Goal: Task Accomplishment & Management: Manage account settings

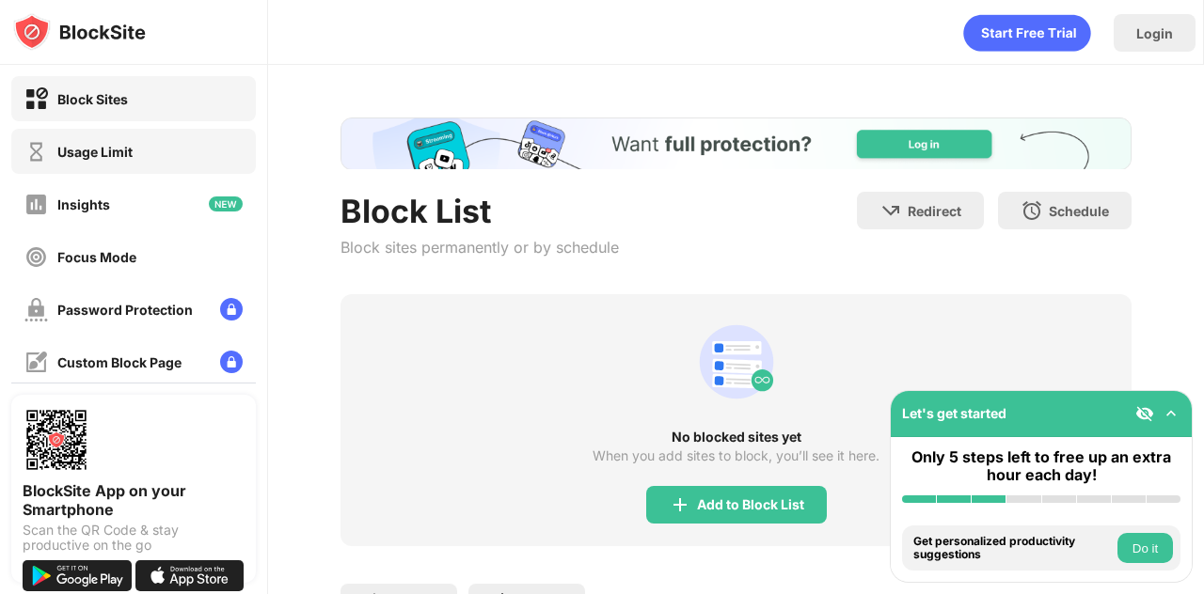
click at [39, 134] on div "Usage Limit" at bounding box center [133, 151] width 244 height 45
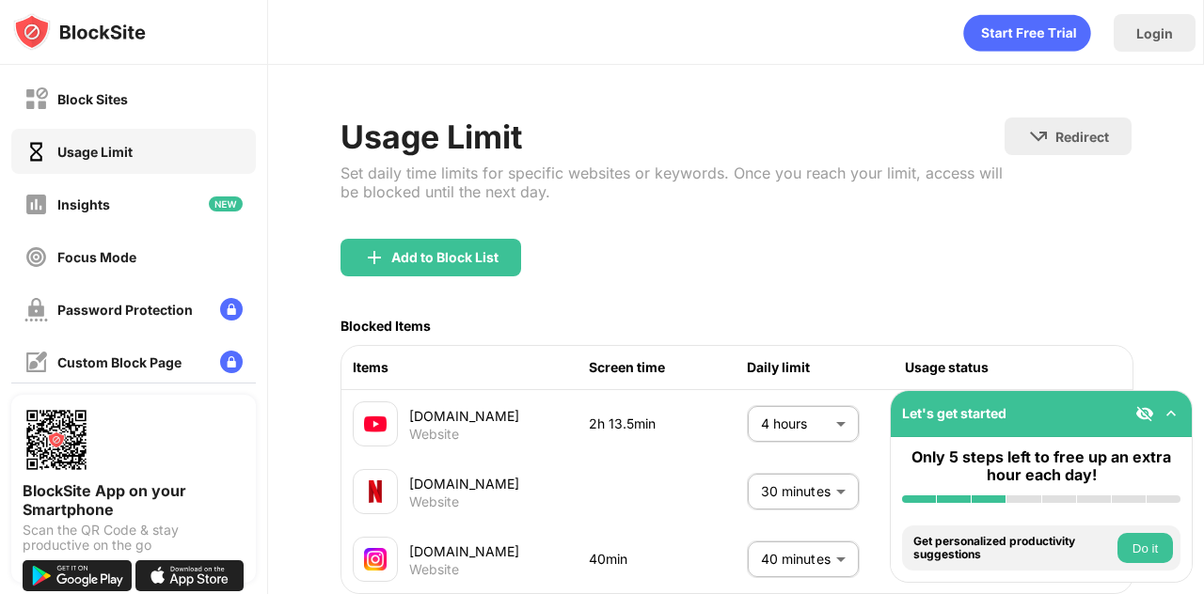
scroll to position [98, 0]
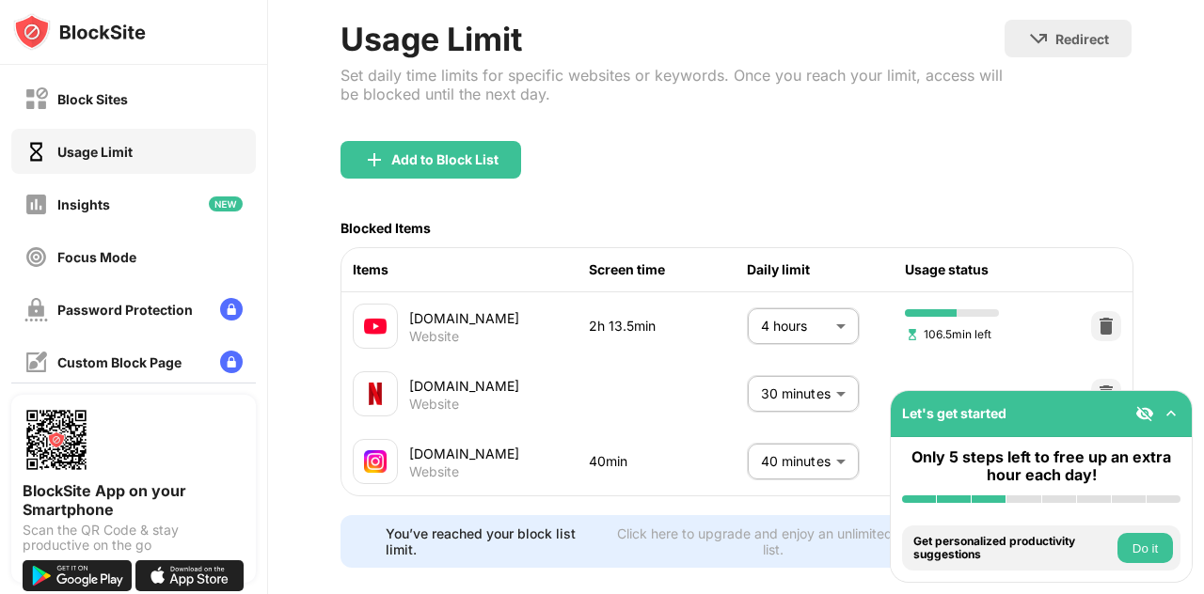
click at [790, 460] on body "Block Sites Usage Limit Insights Focus Mode Password Protection Custom Block Pa…" at bounding box center [602, 297] width 1204 height 594
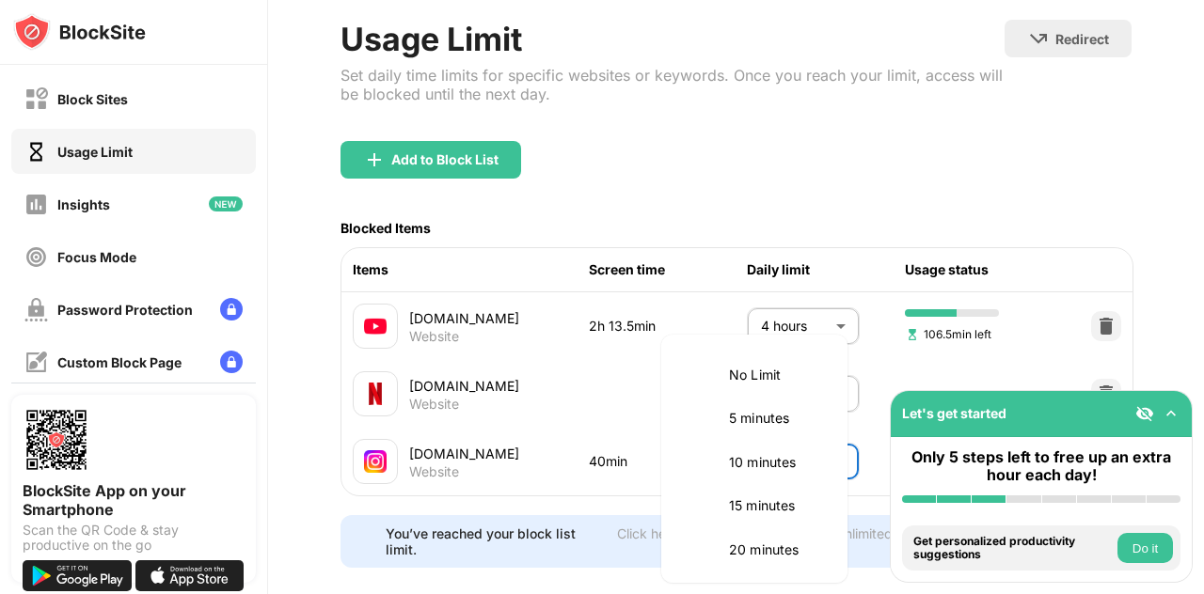
scroll to position [265, 0]
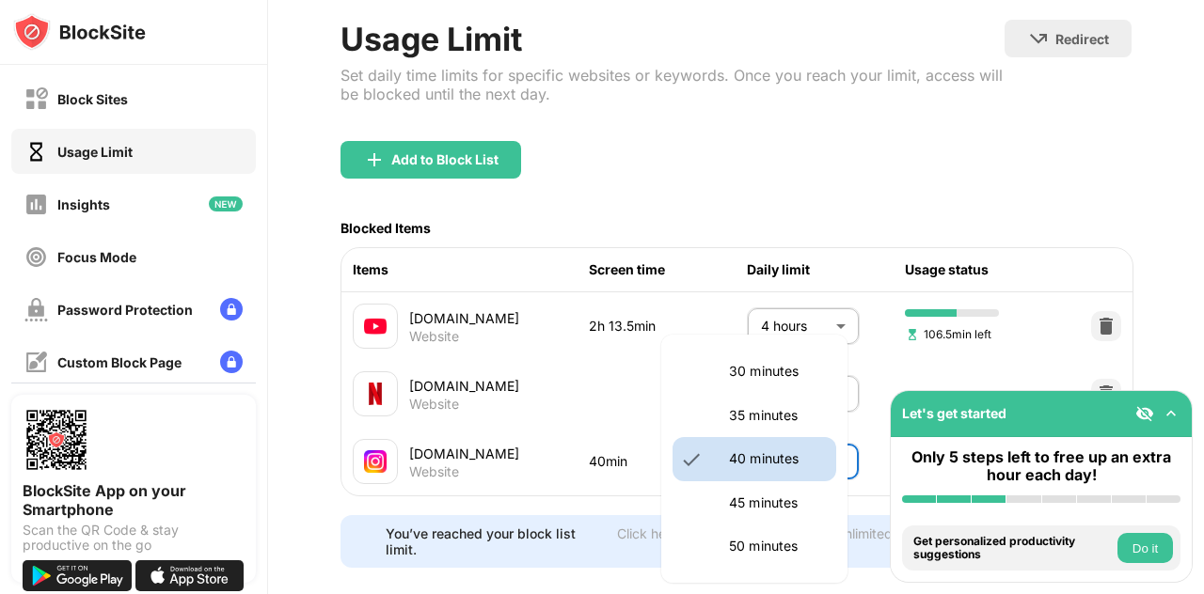
click at [771, 507] on p "45 minutes" at bounding box center [777, 503] width 96 height 21
type input "**"
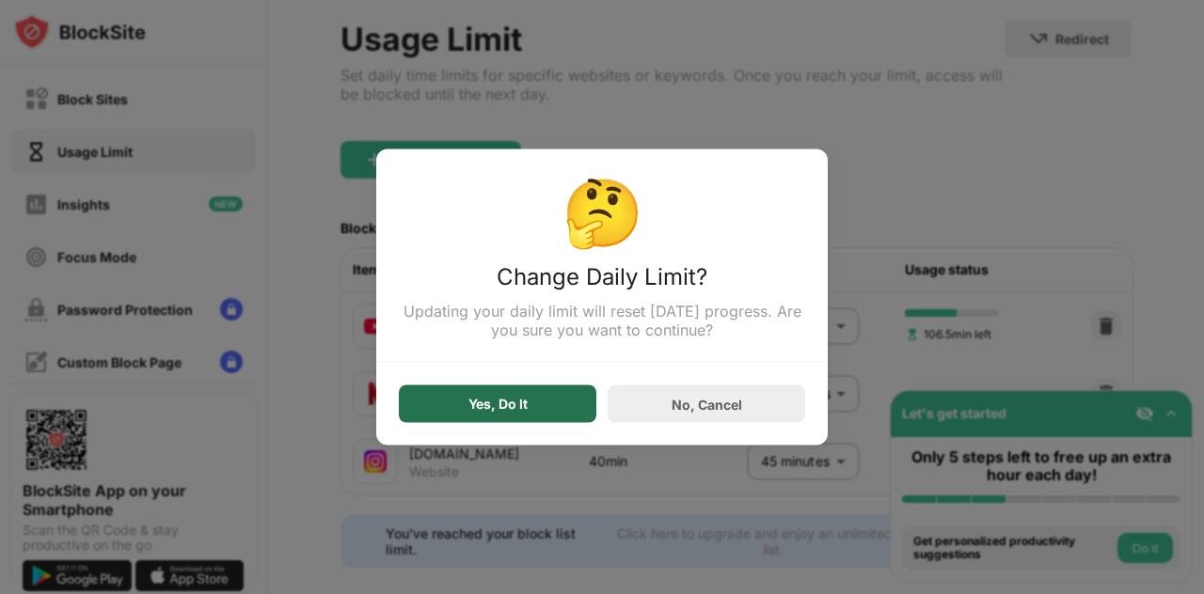
click at [520, 404] on div "Yes, Do It" at bounding box center [497, 404] width 59 height 15
